Goal: Task Accomplishment & Management: Use online tool/utility

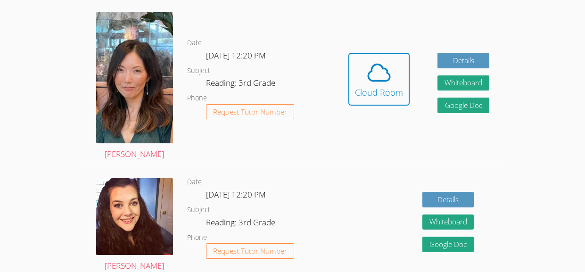
scroll to position [204, 0]
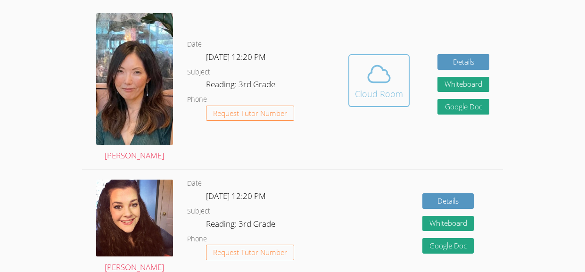
click at [378, 61] on icon at bounding box center [379, 74] width 26 height 26
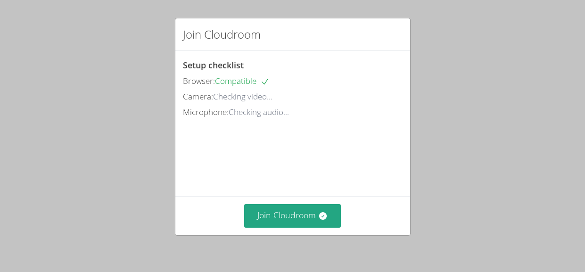
click at [378, 27] on div "Join Cloudroom" at bounding box center [292, 34] width 235 height 33
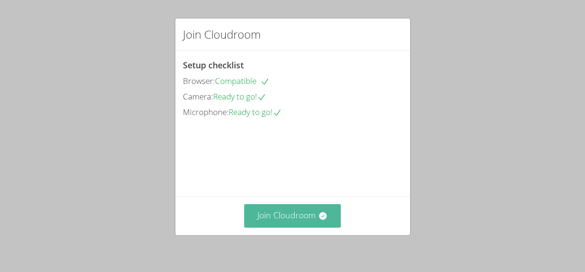
click at [316, 221] on button "Join Cloudroom" at bounding box center [292, 215] width 97 height 23
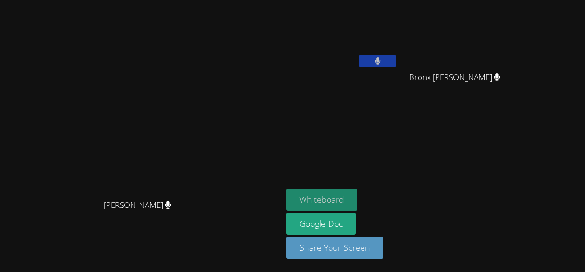
click at [357, 197] on button "Whiteboard" at bounding box center [321, 199] width 71 height 22
